Goal: Task Accomplishment & Management: Manage account settings

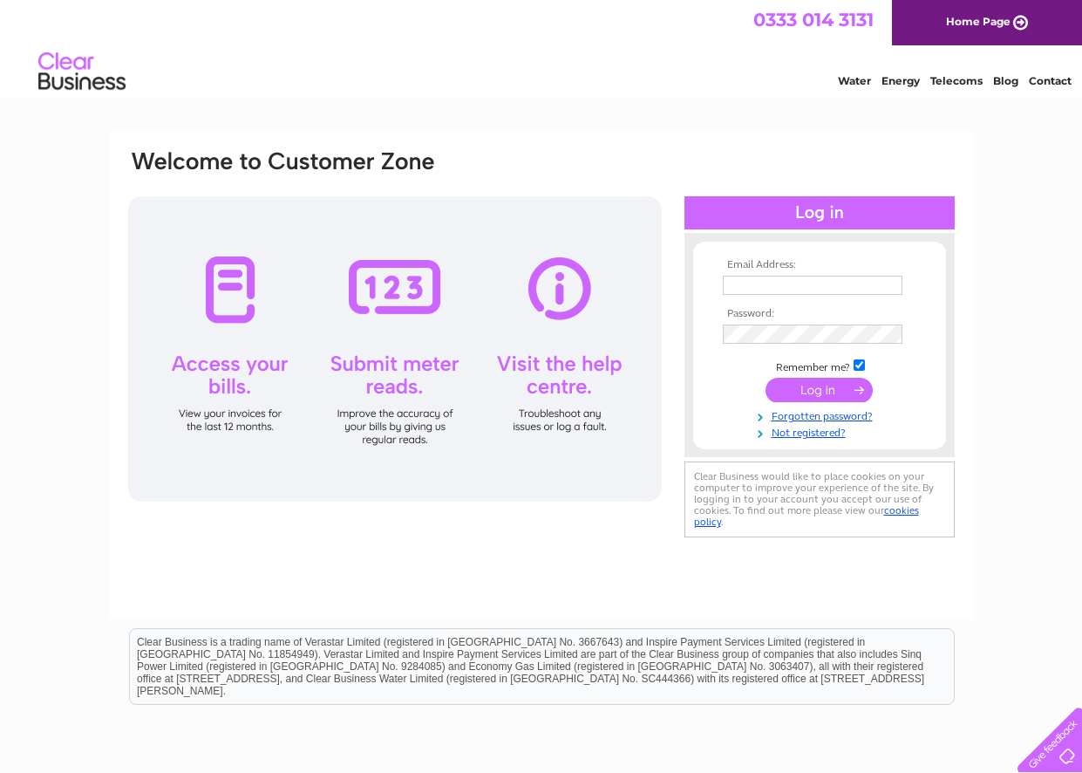
type input "thesalonnorden@yahoo.com"
click at [850, 396] on input "submit" at bounding box center [819, 390] width 107 height 24
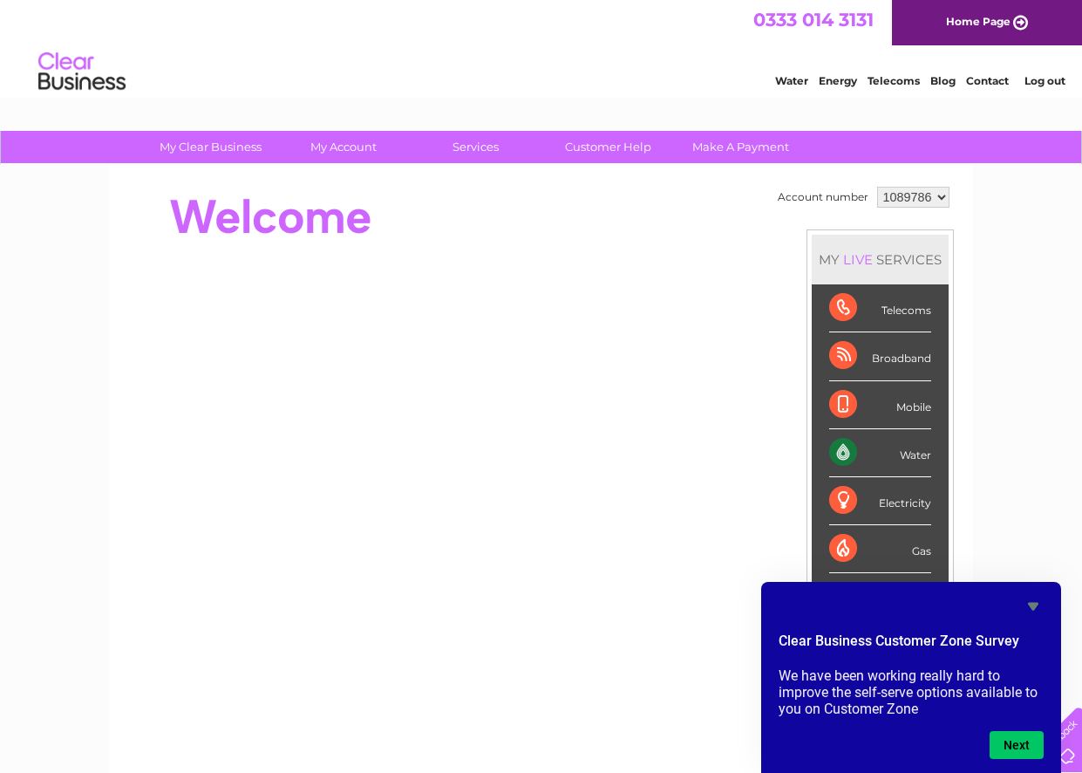
click at [1010, 290] on div "My Clear Business Login Details My Details My Preferences Link Account My Accou…" at bounding box center [541, 621] width 1082 height 980
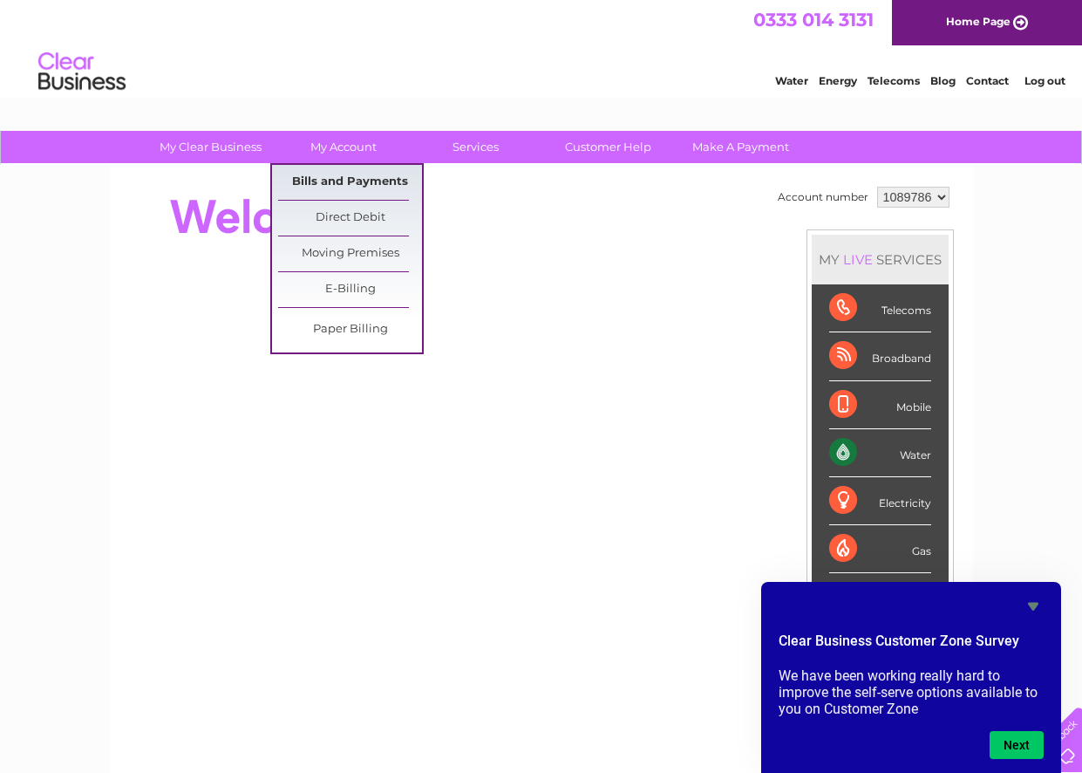
click at [344, 179] on link "Bills and Payments" at bounding box center [350, 182] width 144 height 35
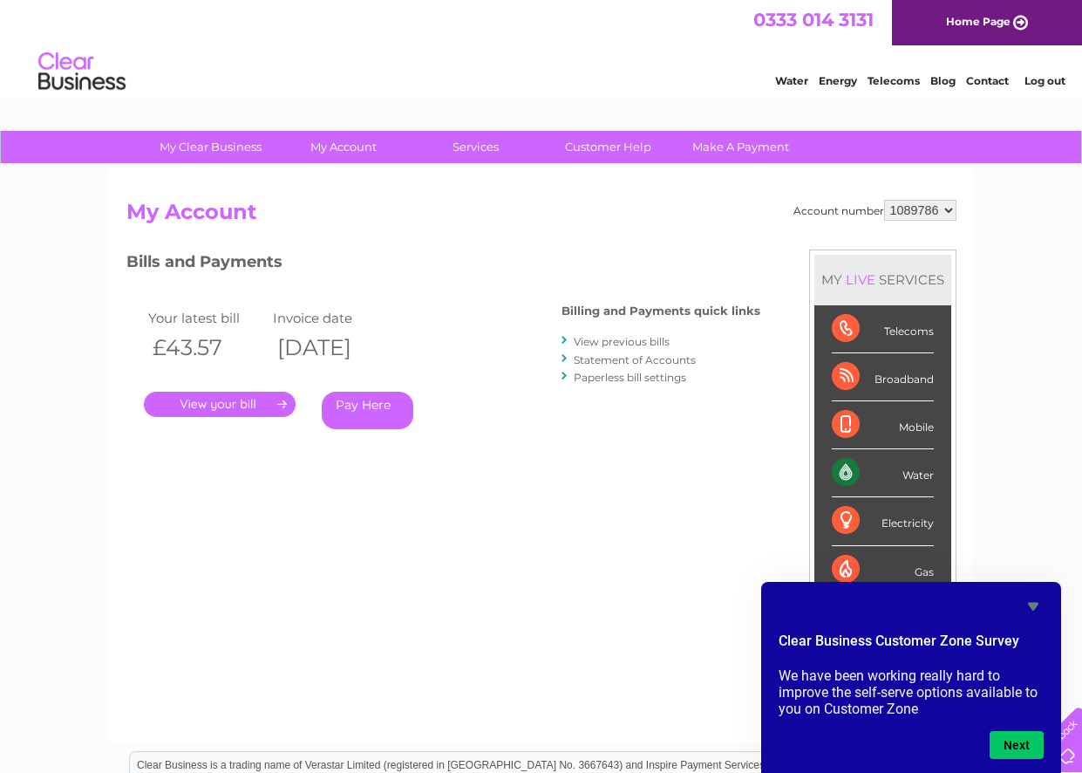
click at [238, 402] on link "." at bounding box center [220, 404] width 152 height 25
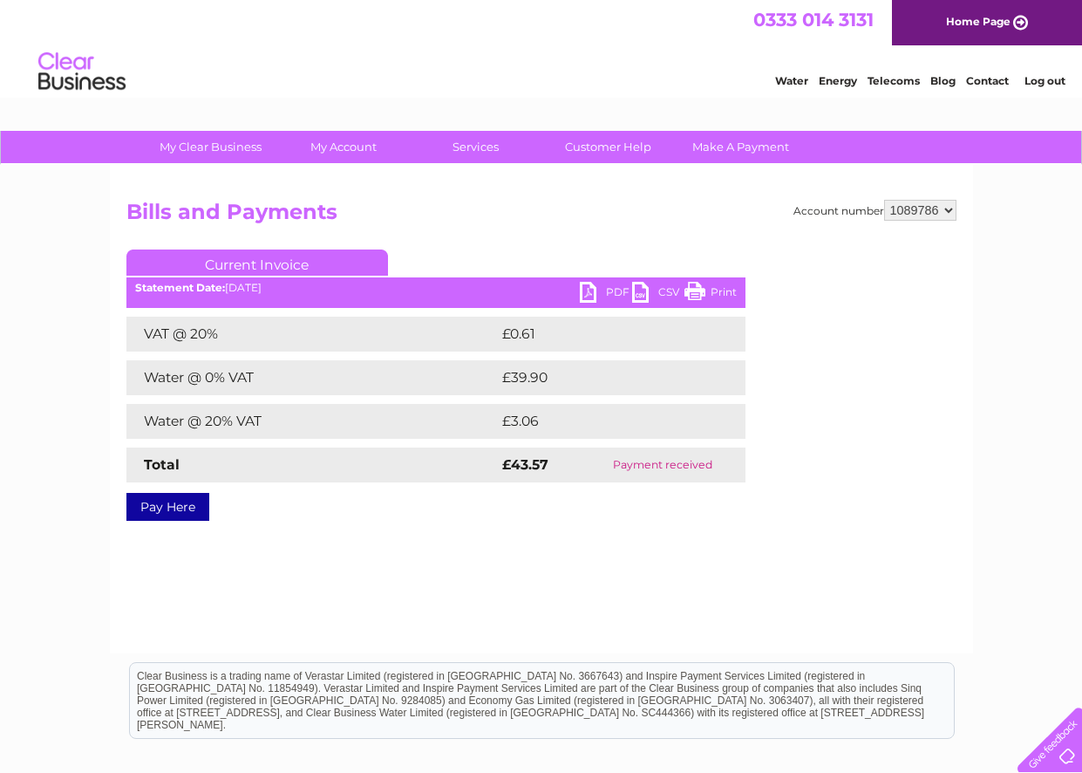
click at [609, 286] on link "PDF" at bounding box center [606, 294] width 52 height 25
